Goal: Information Seeking & Learning: Learn about a topic

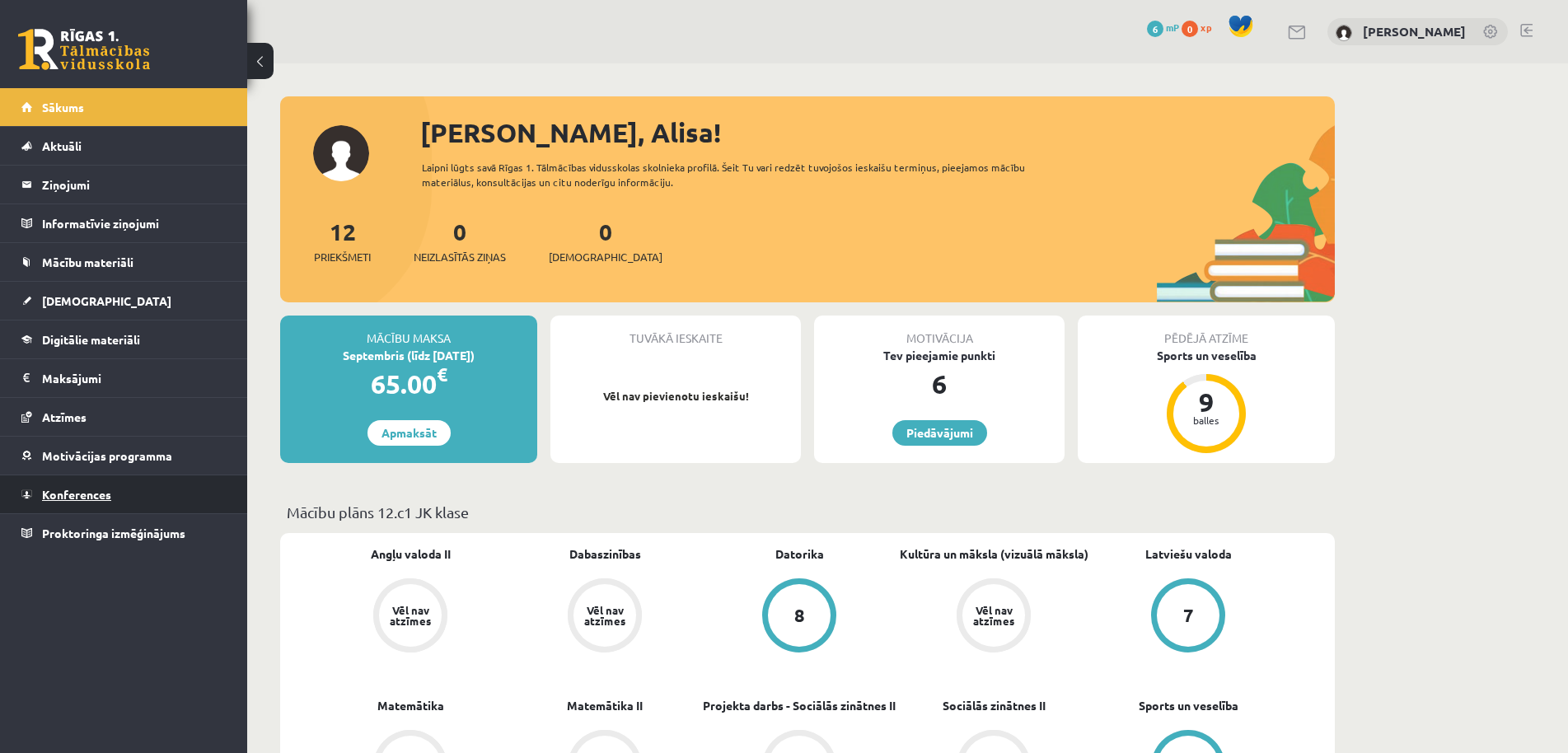
click at [77, 504] on link "Konferences" at bounding box center [124, 494] width 205 height 38
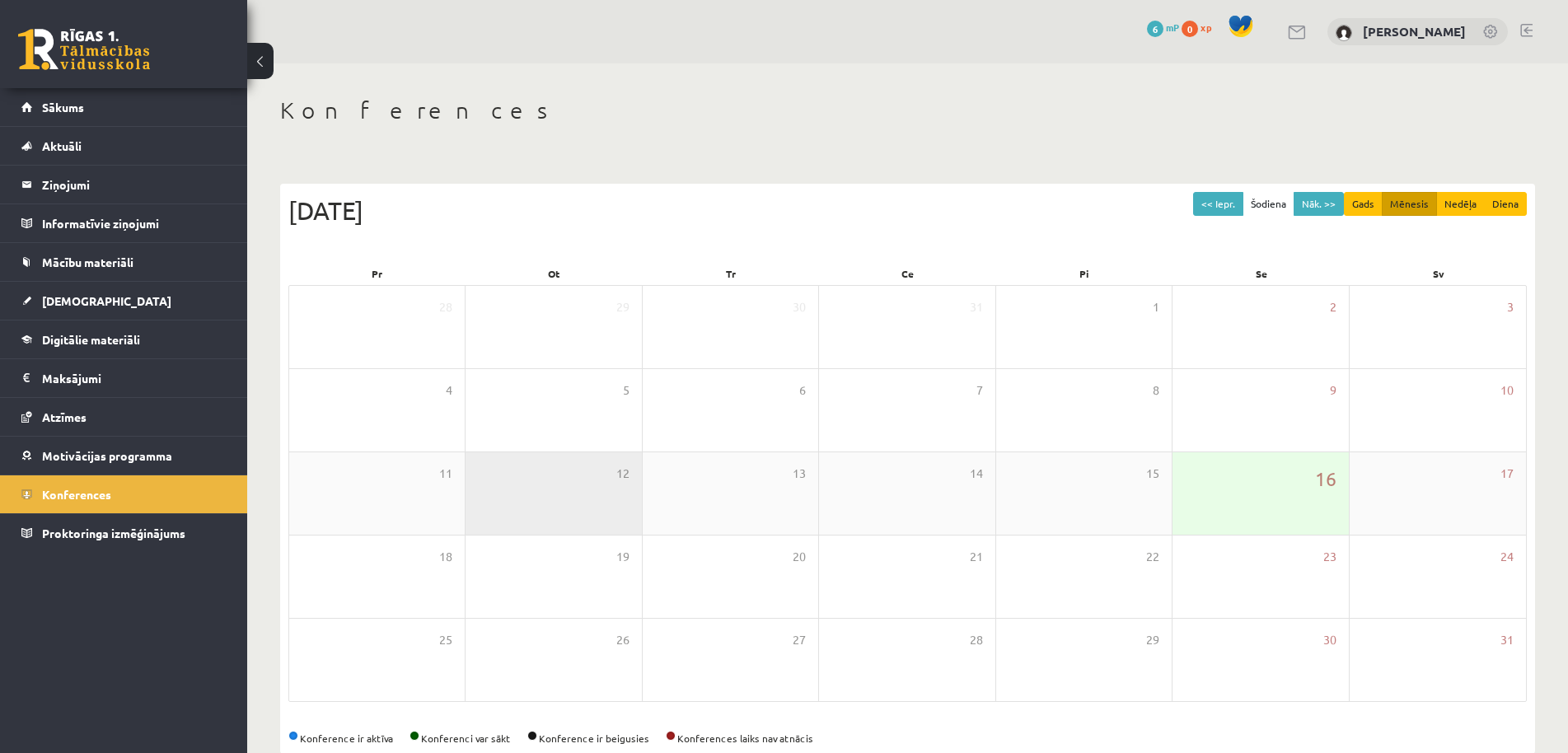
scroll to position [34, 0]
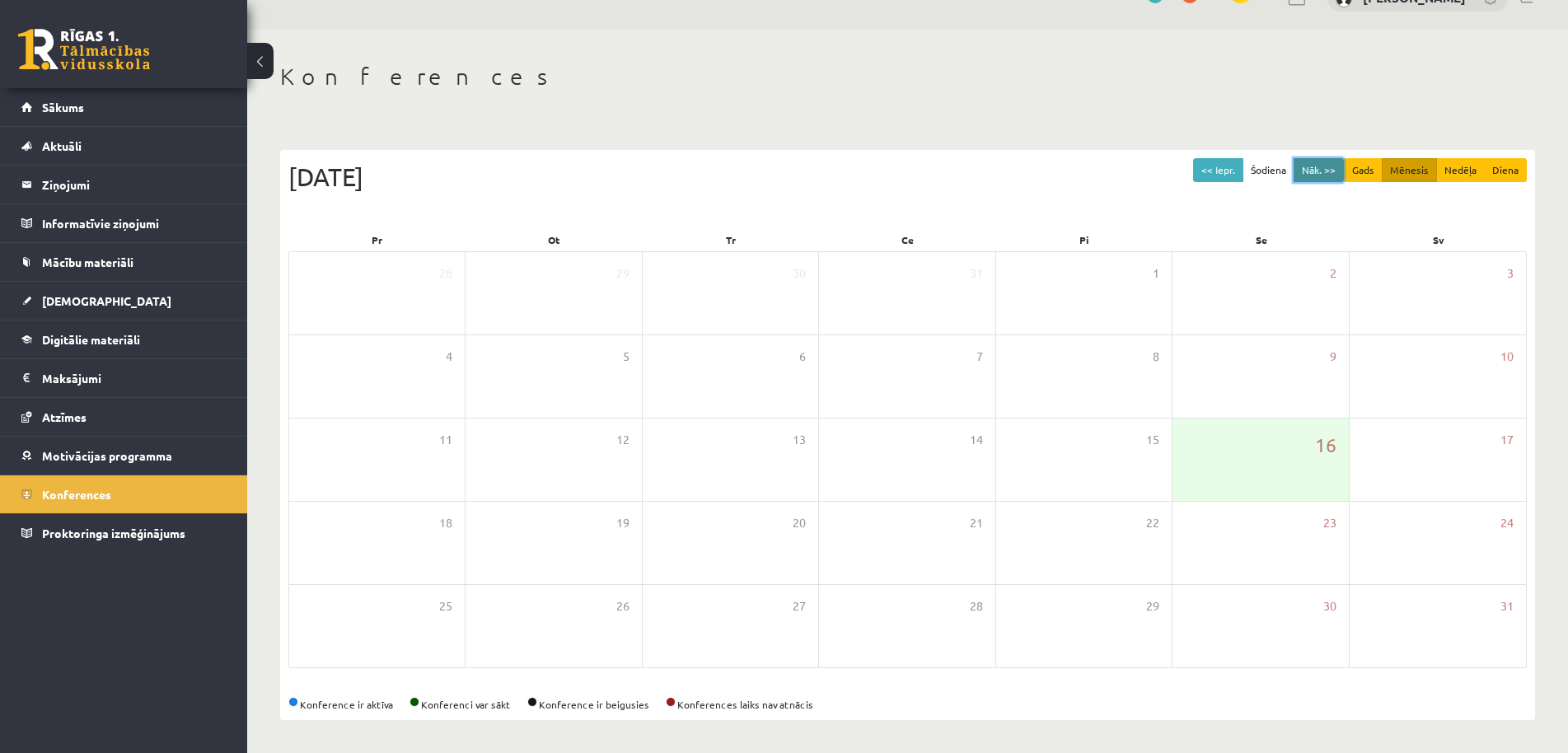
click at [1333, 173] on button "Nāk. >>" at bounding box center [1318, 170] width 50 height 24
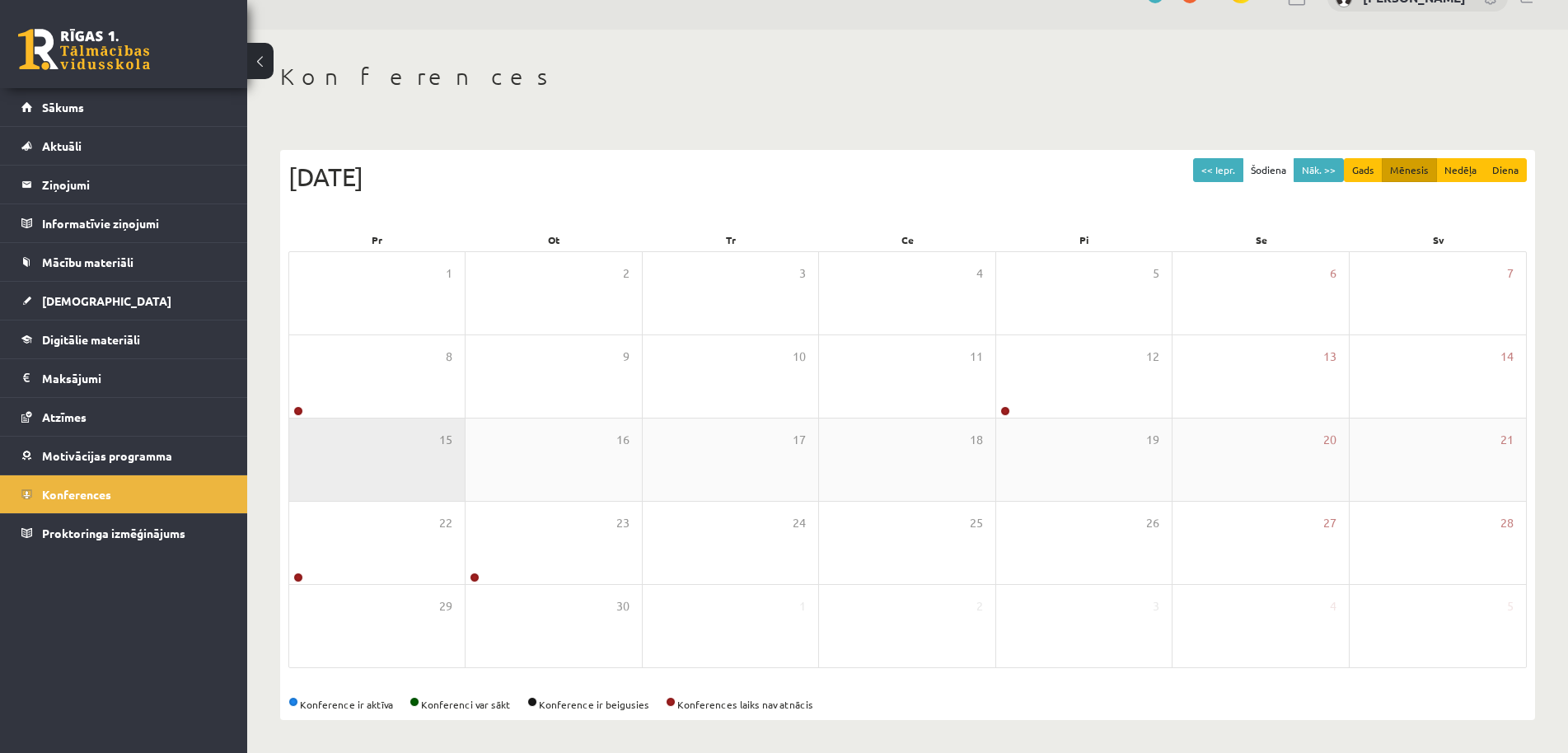
click at [380, 426] on div "15" at bounding box center [377, 460] width 176 height 83
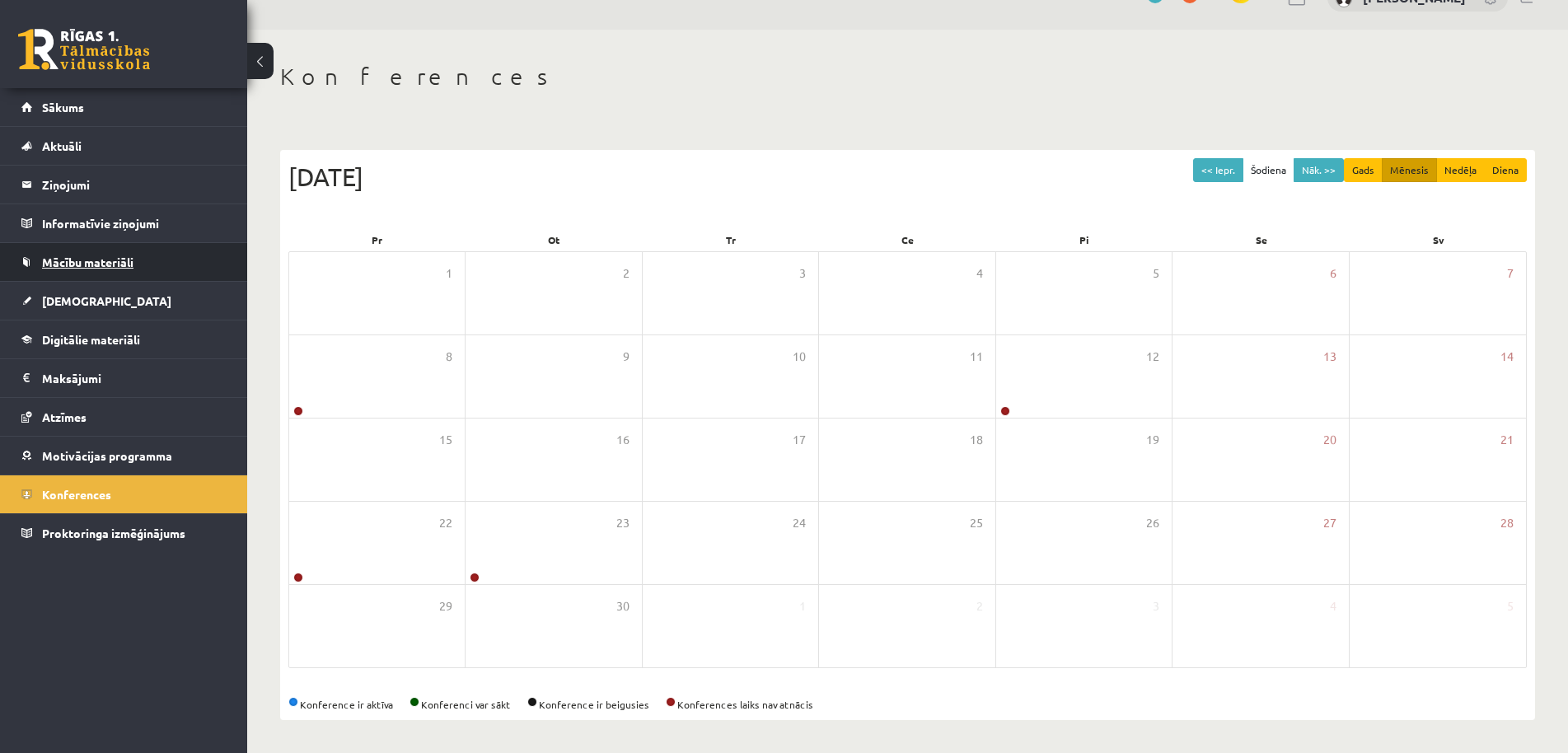
click at [141, 263] on link "Mācību materiāli" at bounding box center [124, 262] width 205 height 38
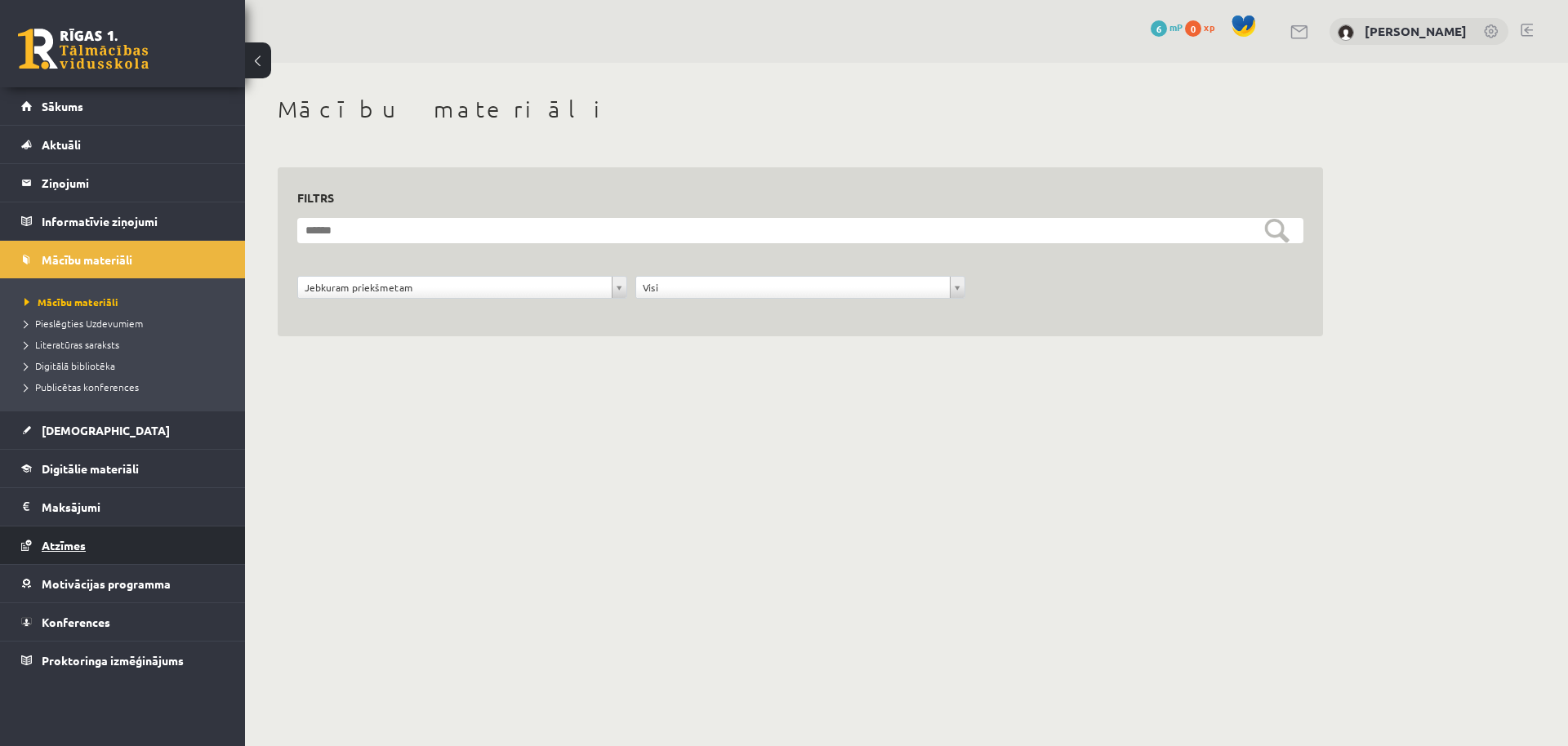
click at [128, 550] on link "Atzīmes" at bounding box center [123, 546] width 203 height 37
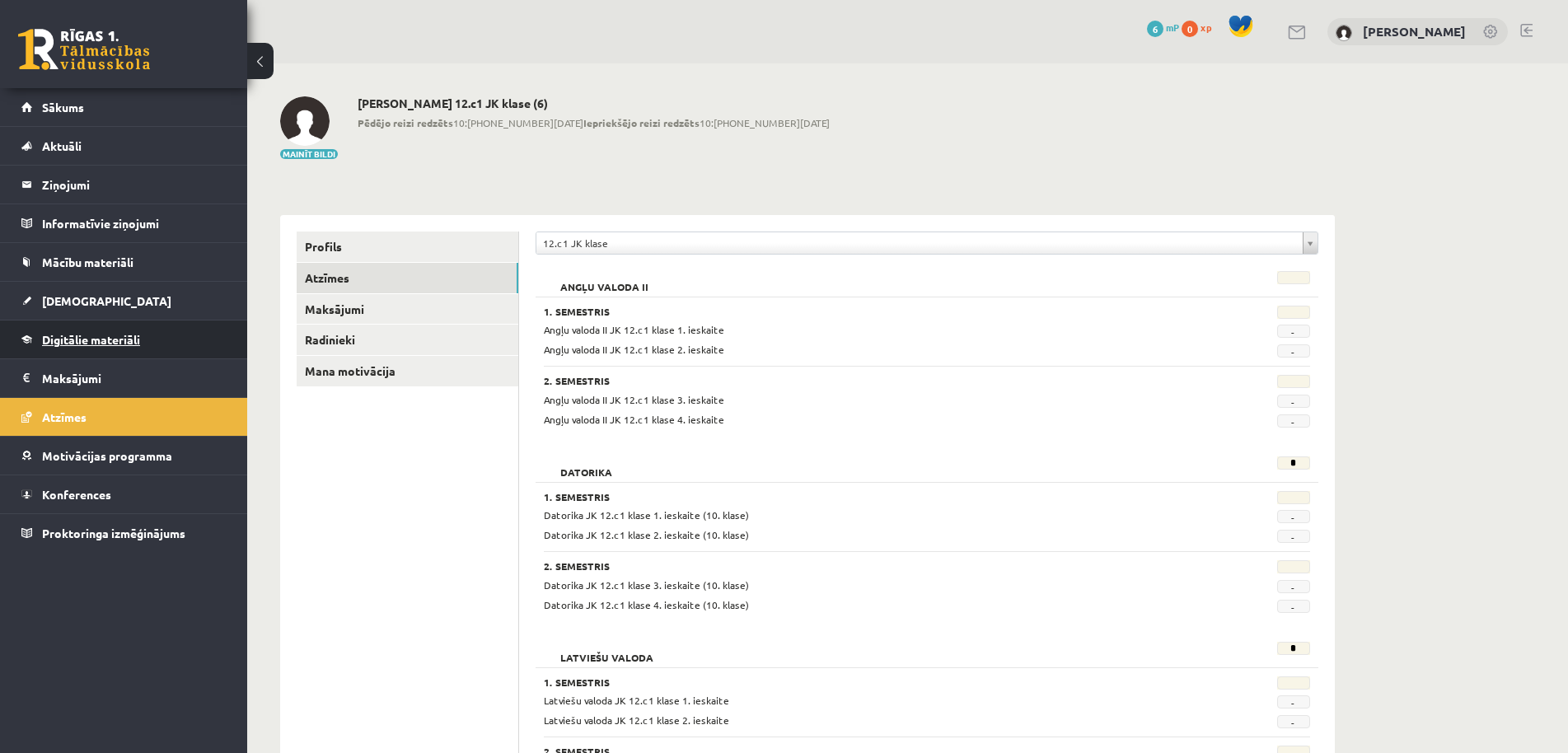
click at [132, 335] on span "Digitālie materiāli" at bounding box center [91, 339] width 98 height 15
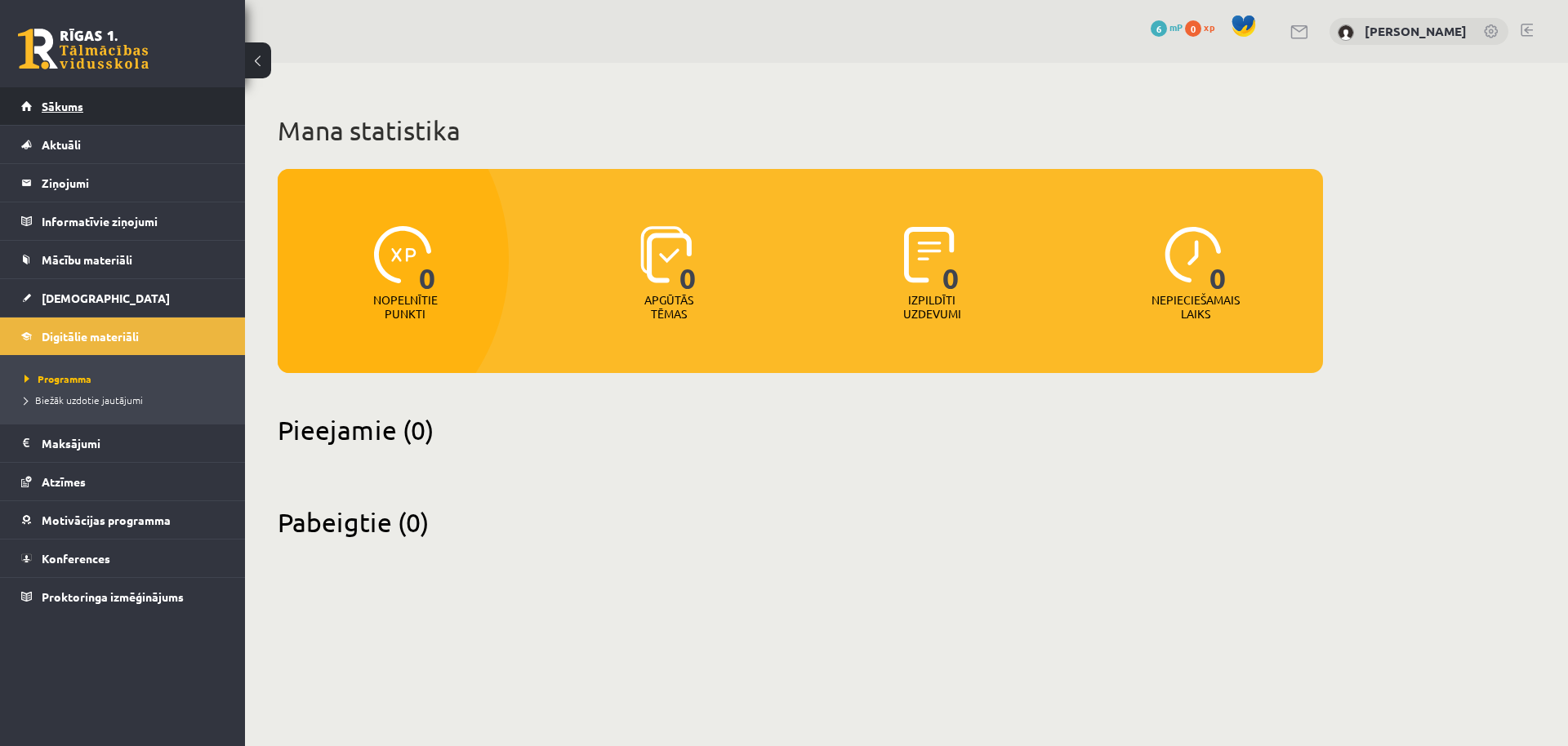
click at [141, 108] on link "Sākums" at bounding box center [123, 106] width 203 height 37
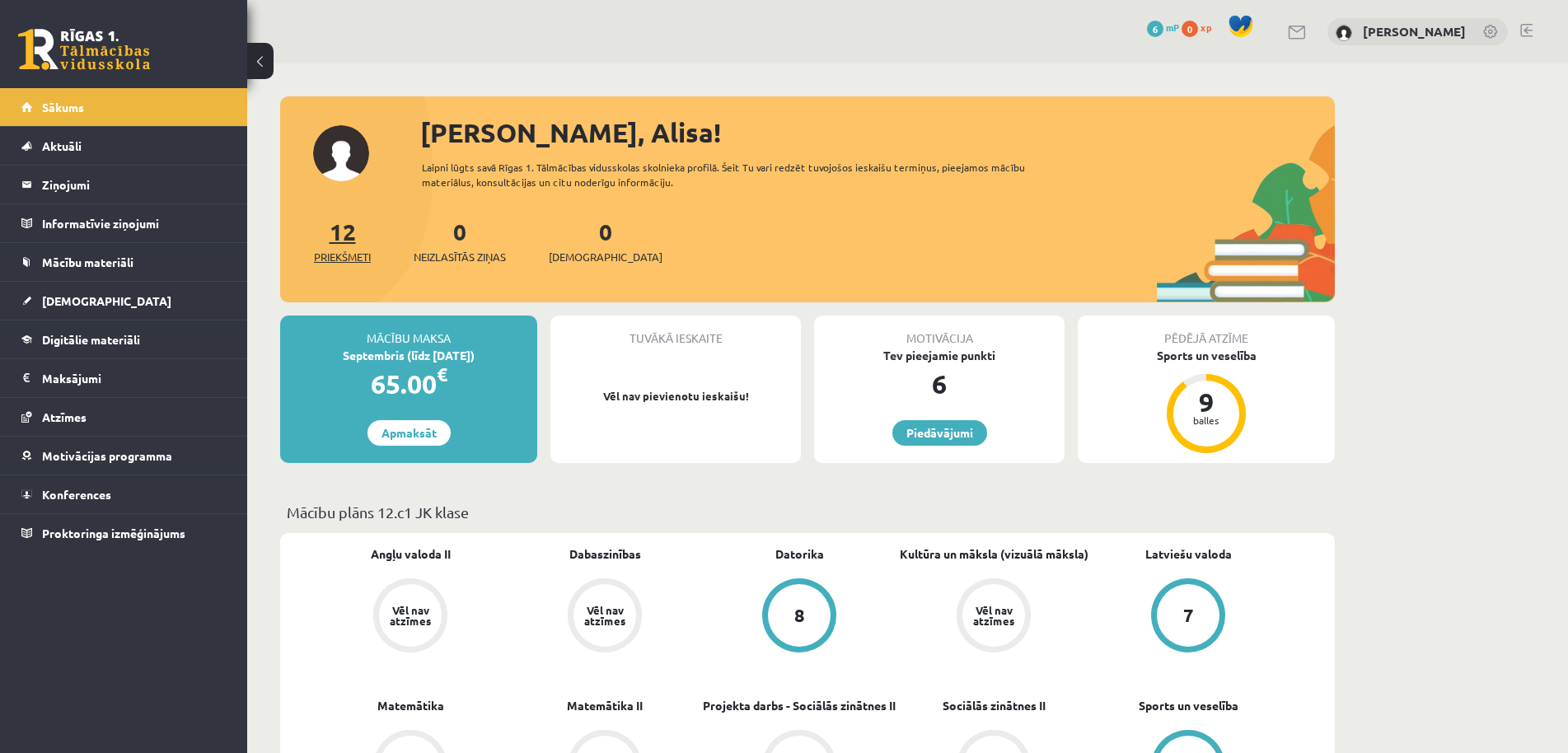
click at [337, 231] on link "12 Priekšmeti" at bounding box center [342, 241] width 57 height 48
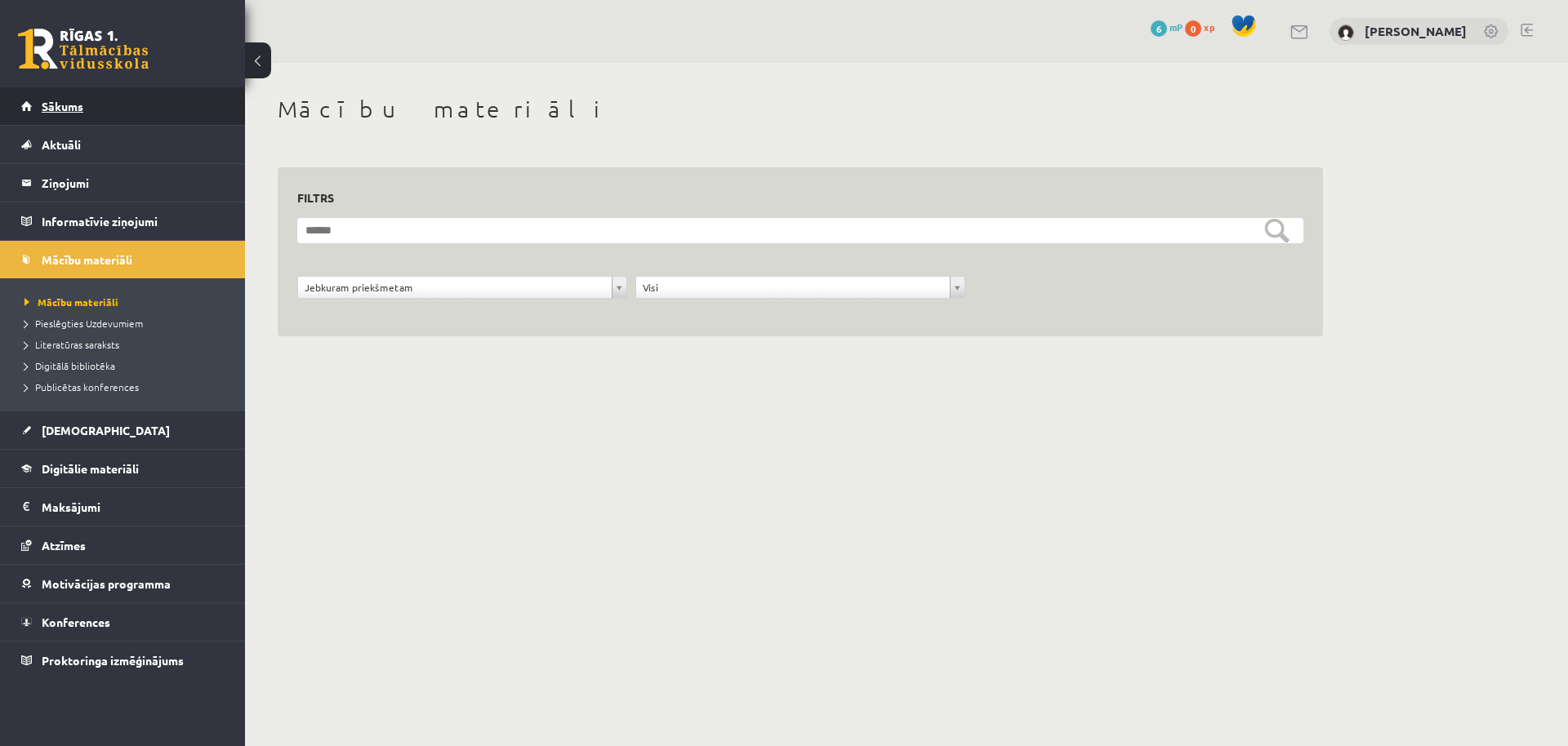
click at [126, 119] on link "Sākums" at bounding box center [123, 106] width 203 height 37
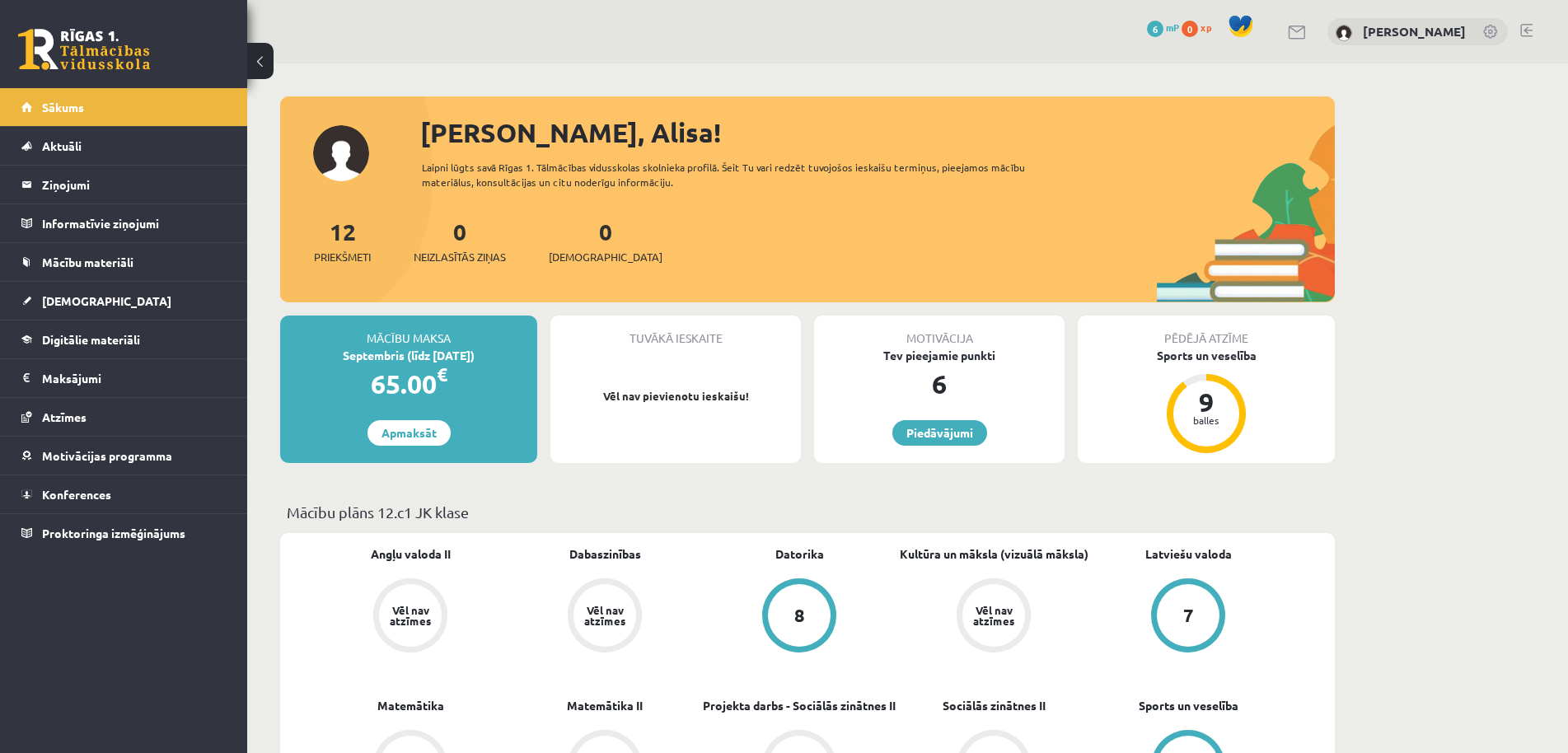
click at [652, 405] on div "Tuvākā ieskaite Vēl nav pievienotu ieskaišu!" at bounding box center [676, 389] width 251 height 147
click at [654, 404] on div "Tuvākā ieskaite Vēl nav pievienotu ieskaišu!" at bounding box center [676, 389] width 251 height 147
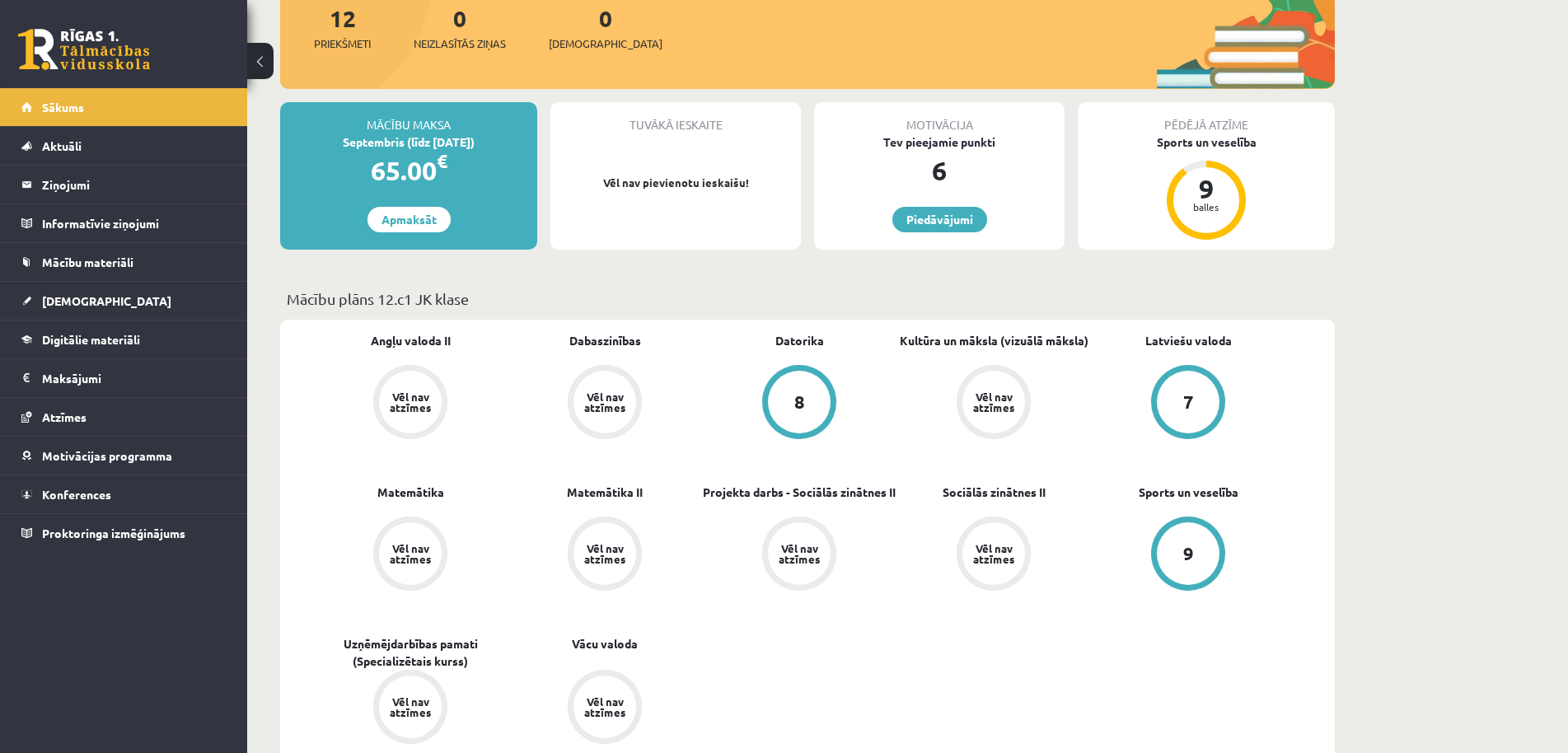
scroll to position [84, 0]
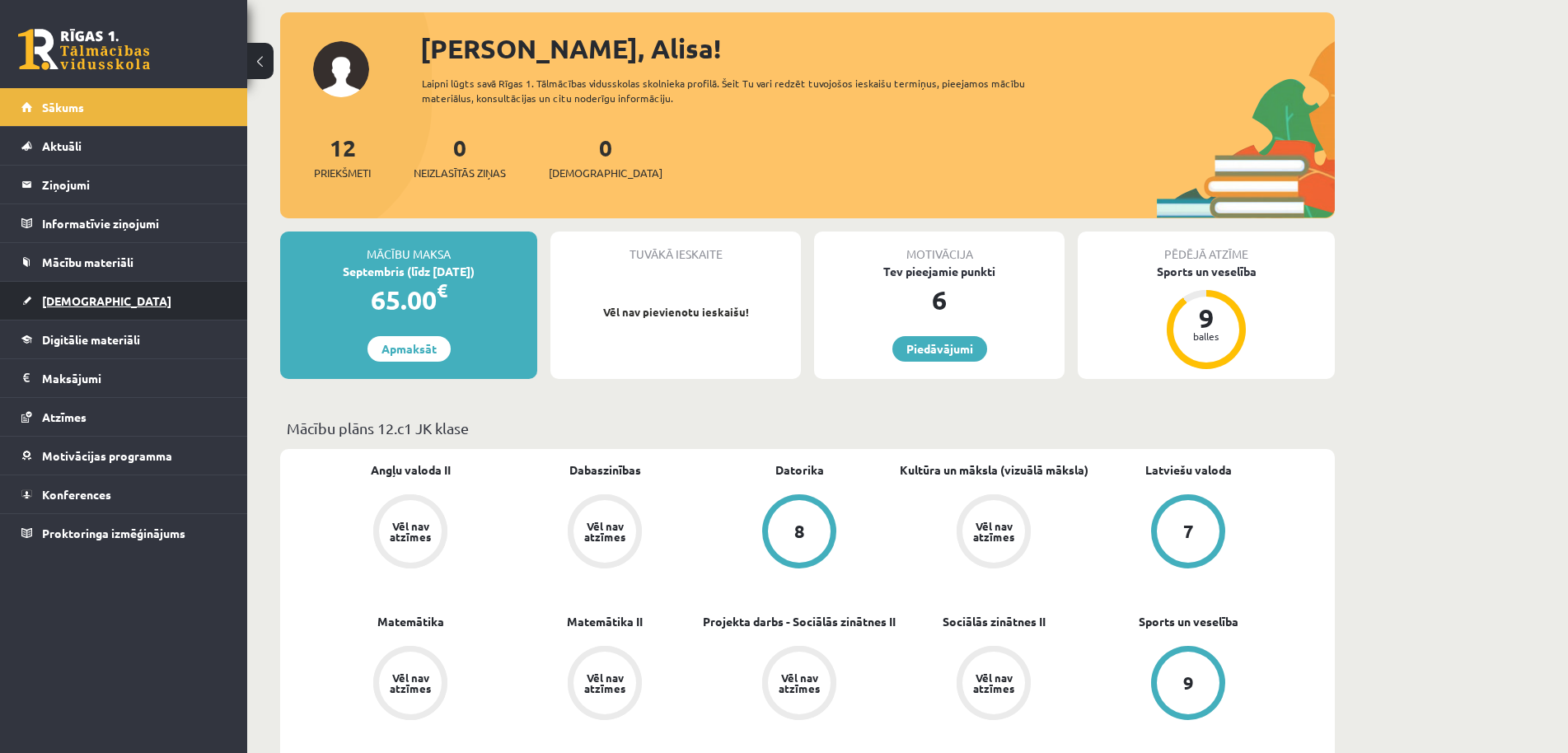
click at [143, 302] on link "[DEMOGRAPHIC_DATA]" at bounding box center [124, 301] width 205 height 38
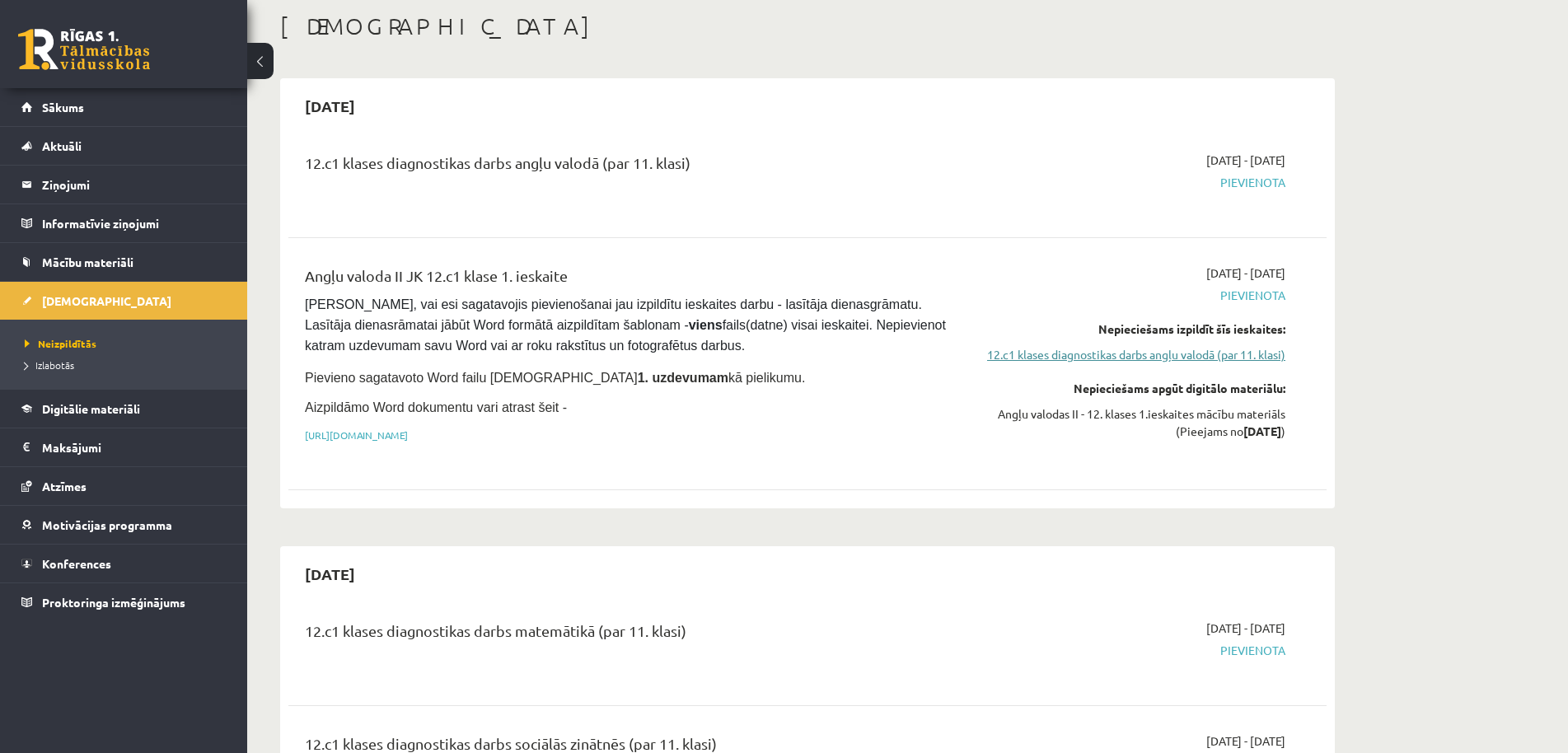
click at [1084, 354] on link "12.c1 klases diagnostikas darbs angļu valodā (par 11. klasi)" at bounding box center [1130, 355] width 311 height 18
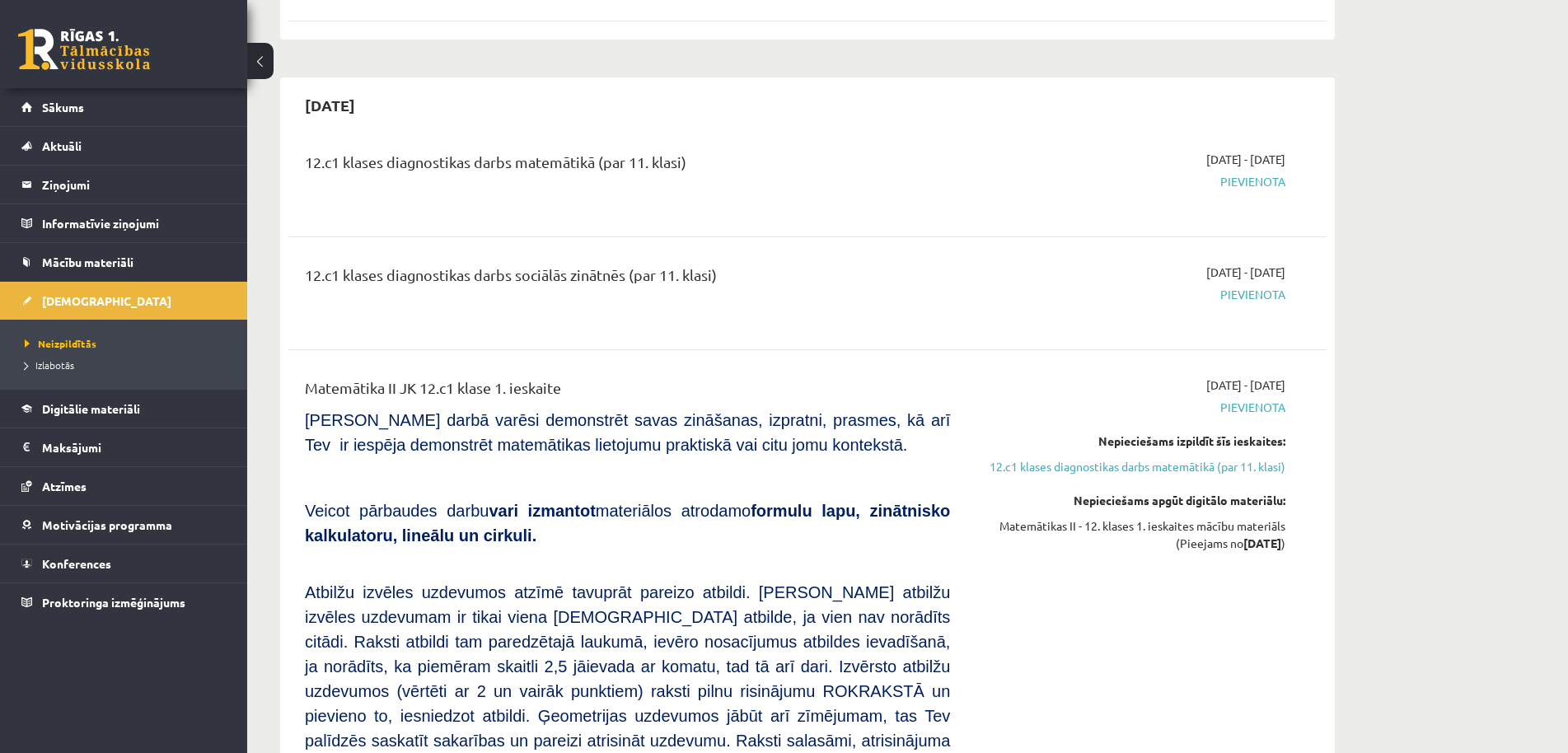
scroll to position [556, 0]
click at [1252, 188] on div "2025-09-16 - 2025-09-30 Pievienota" at bounding box center [1130, 178] width 336 height 59
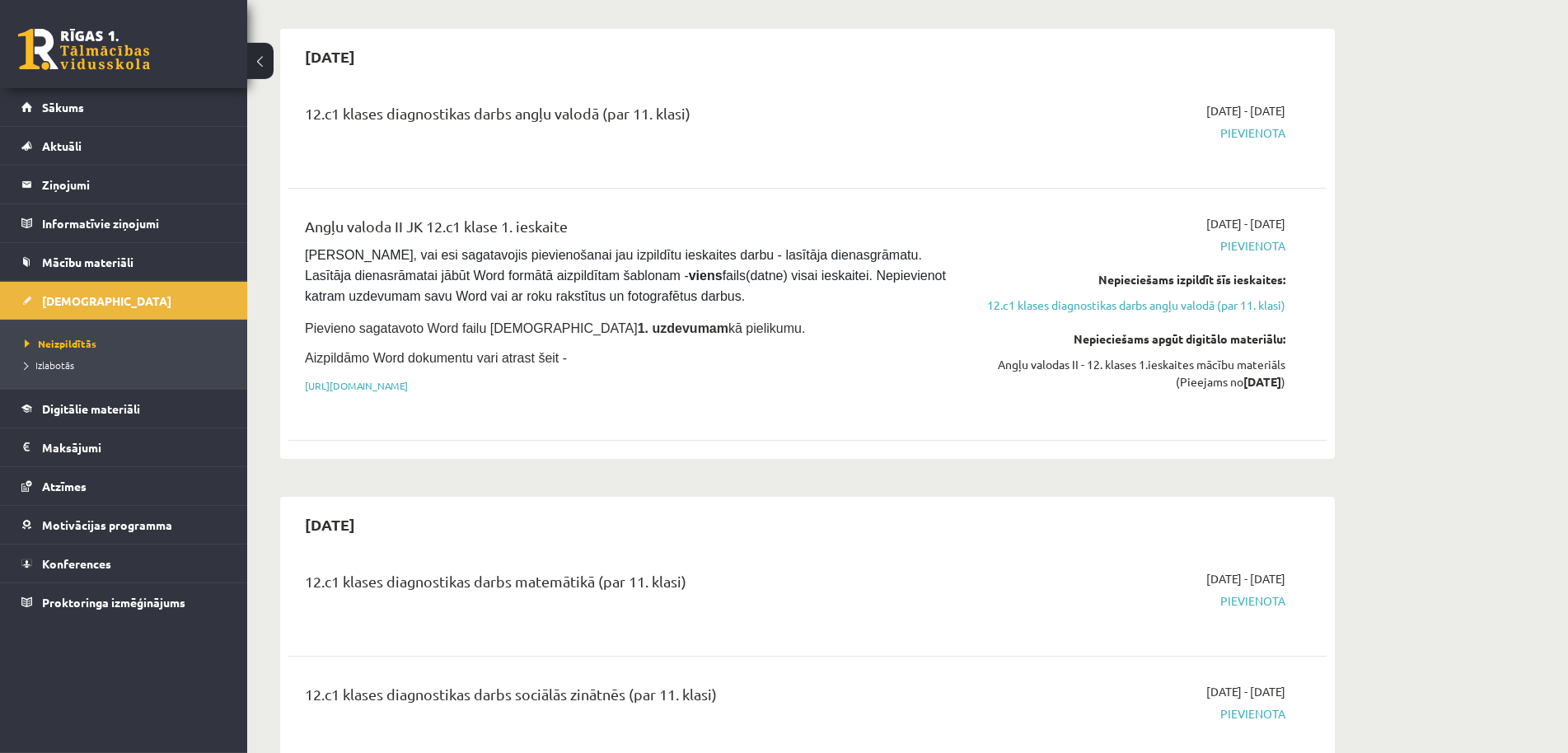
scroll to position [135, 0]
click at [408, 382] on link "https://drive.google.com/drive/folders/1IHE_ip15KOAbO2Se1NDGwZ2e__vlzPUf?usp=sh…" at bounding box center [356, 383] width 103 height 13
